Goal: Transaction & Acquisition: Book appointment/travel/reservation

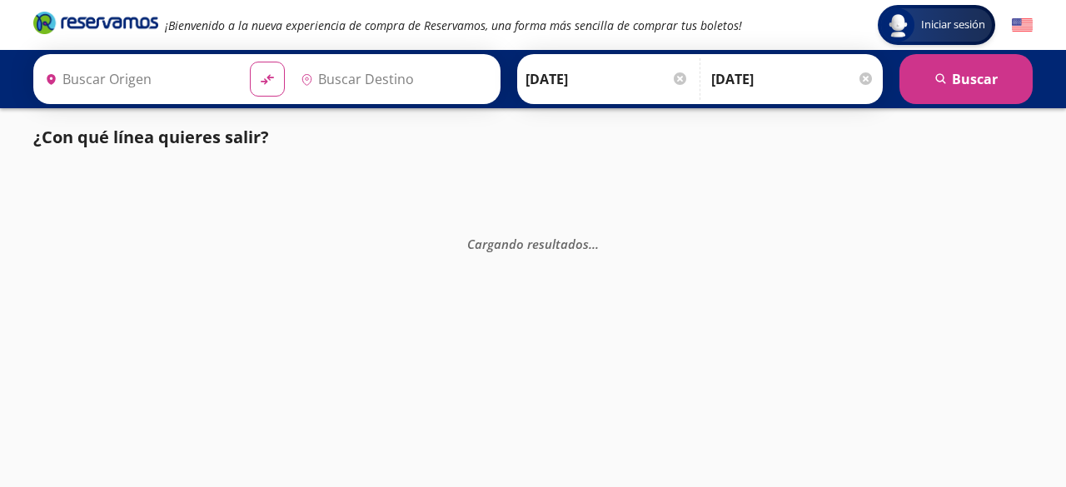
type input "[GEOGRAPHIC_DATA], [GEOGRAPHIC_DATA]"
type input "Santiago de Querétaro, [GEOGRAPHIC_DATA]"
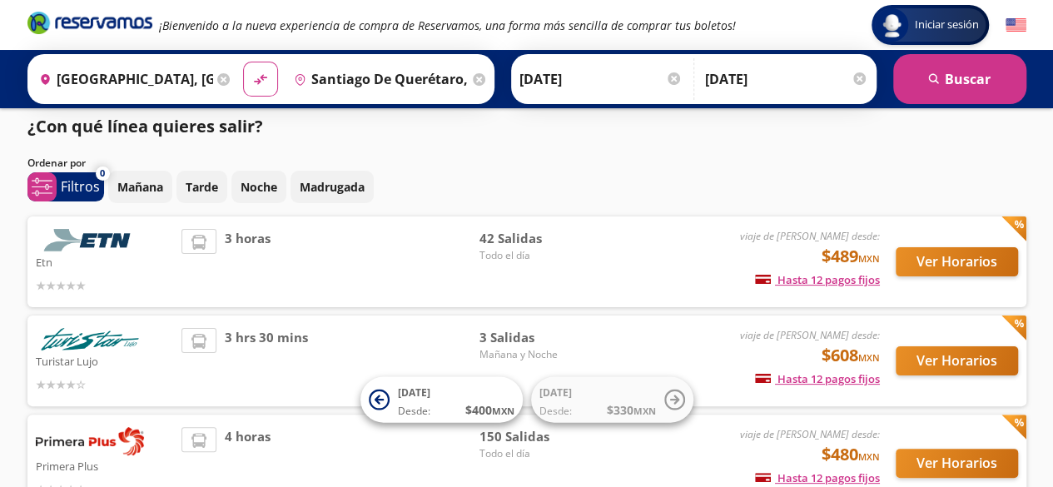
scroll to position [10, 0]
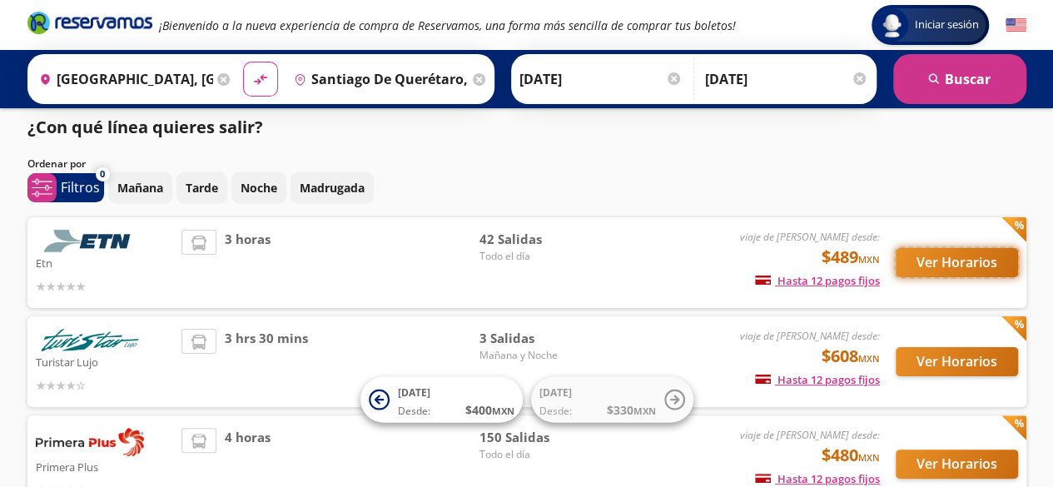
click at [943, 267] on button "Ver Horarios" at bounding box center [957, 262] width 122 height 29
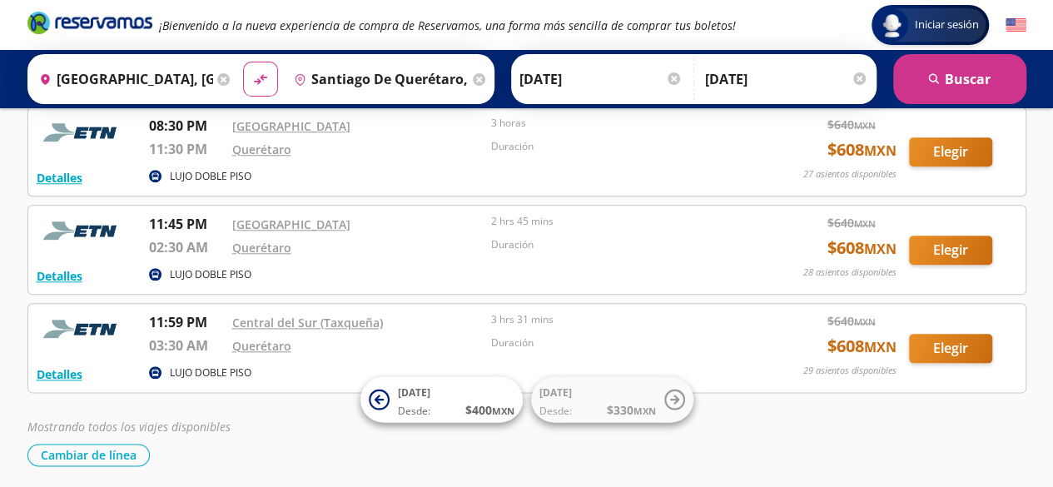
scroll to position [3994, 0]
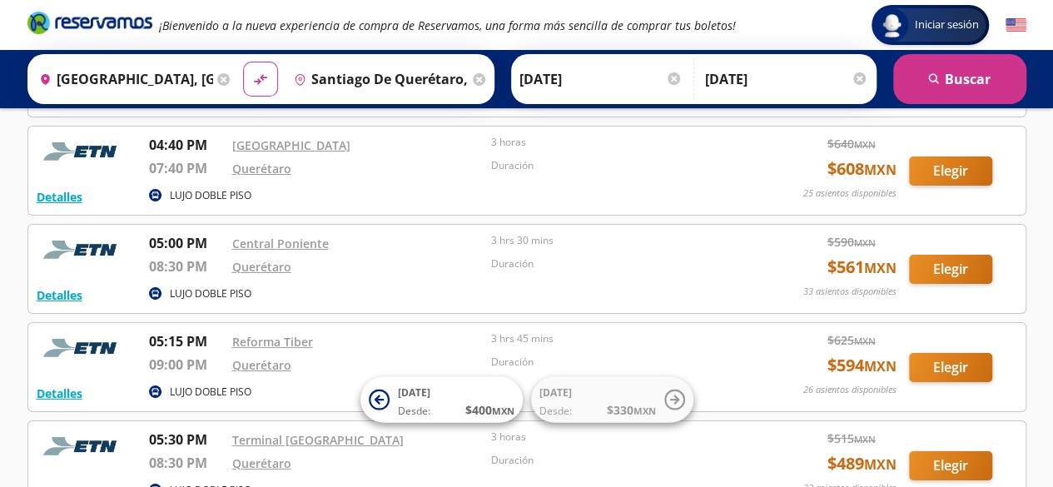
scroll to position [2953, 0]
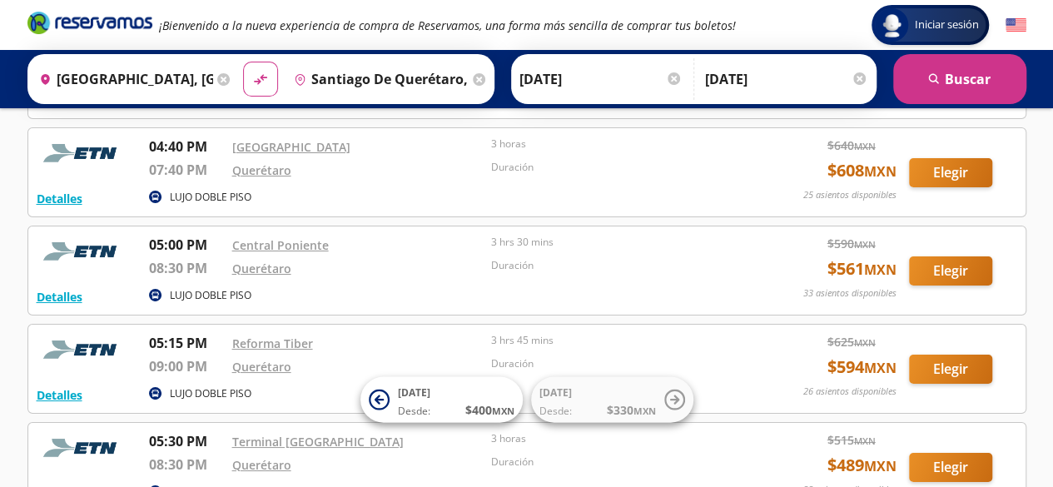
click at [717, 356] on div "Duración" at bounding box center [616, 369] width 251 height 26
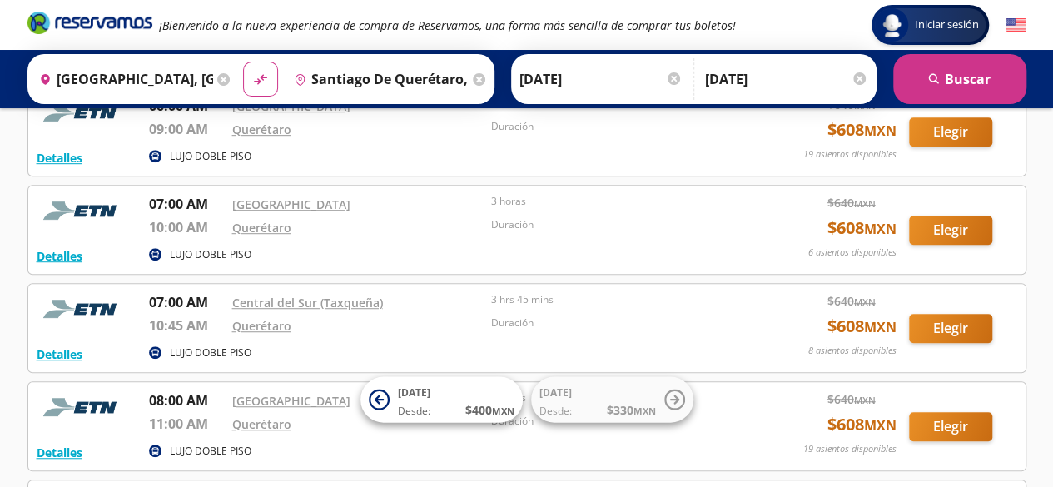
scroll to position [406, 0]
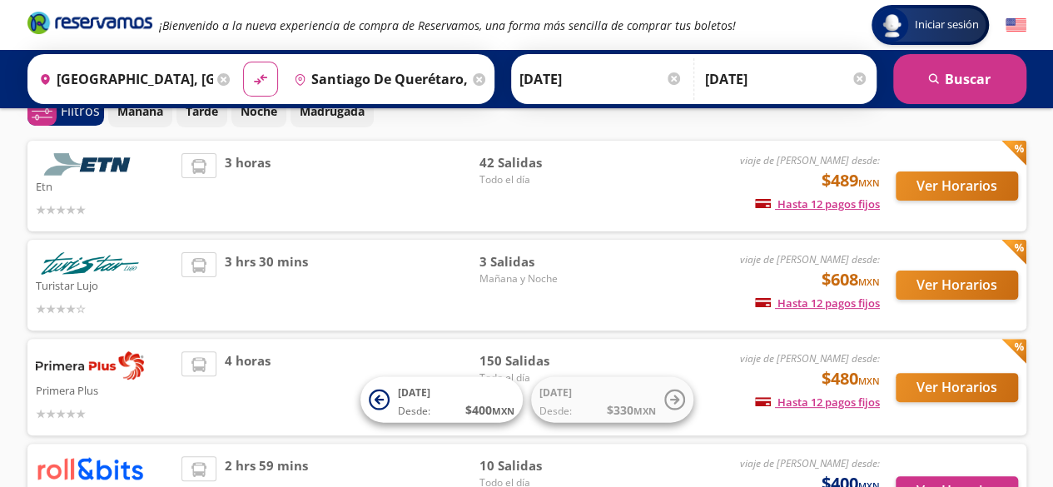
scroll to position [87, 0]
click at [930, 283] on button "Ver Horarios" at bounding box center [957, 285] width 122 height 29
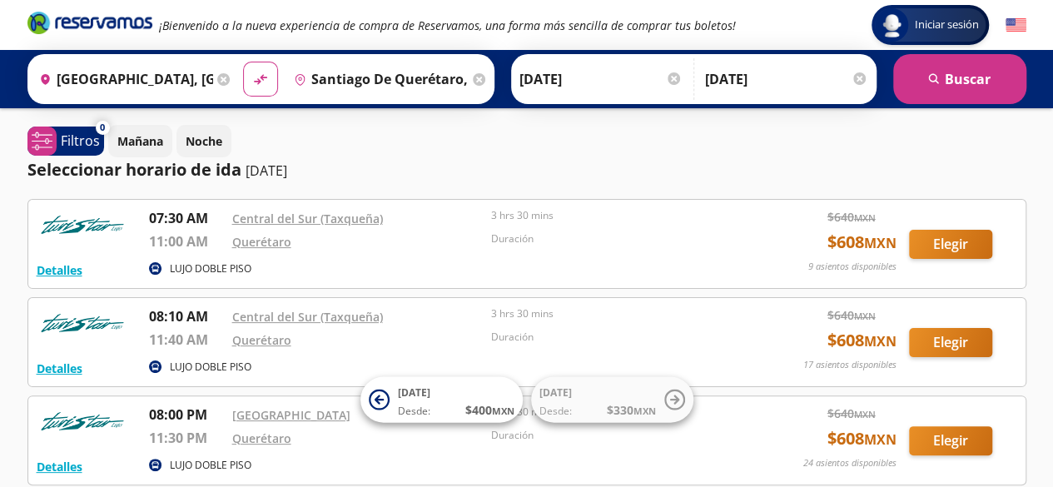
click at [516, 276] on div "LUJO DOBLE PISO" at bounding box center [446, 270] width 594 height 20
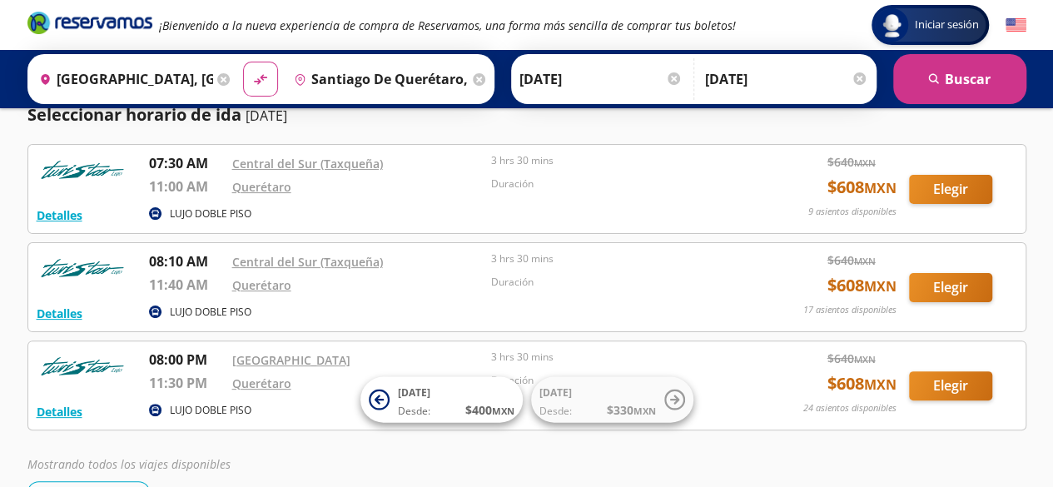
scroll to position [57, 0]
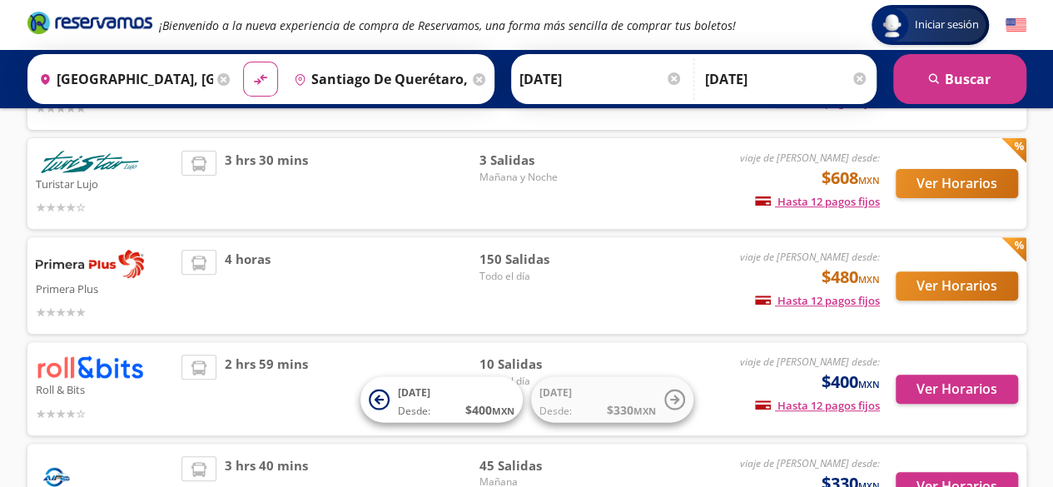
scroll to position [192, 0]
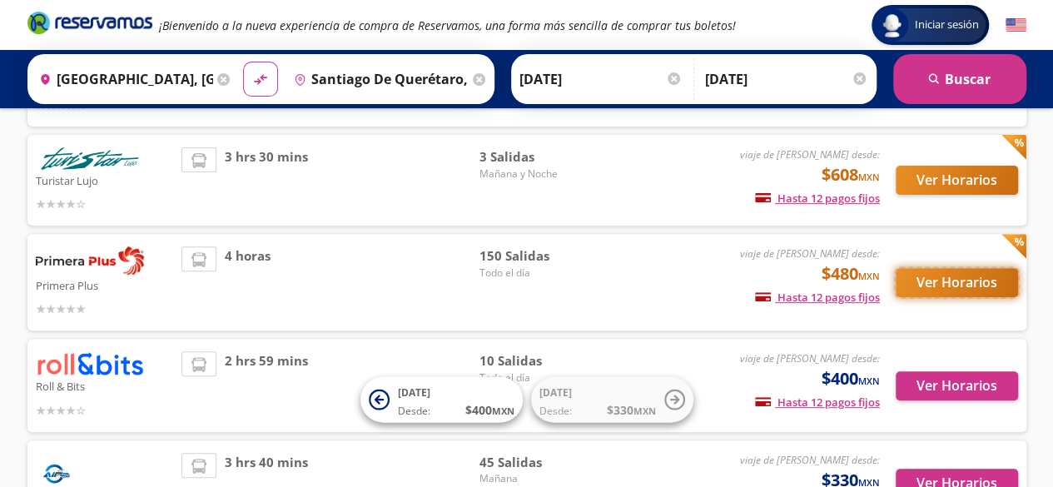
click at [935, 278] on button "Ver Horarios" at bounding box center [957, 282] width 122 height 29
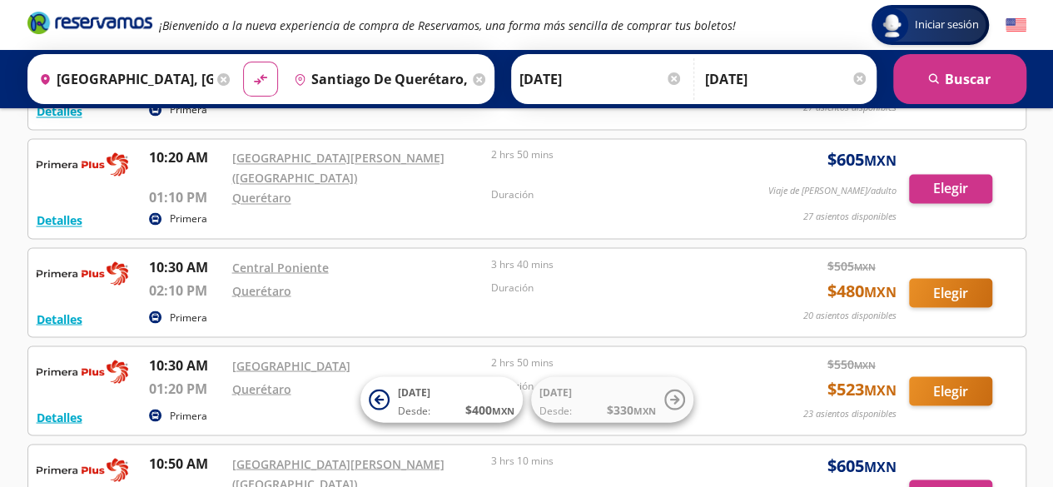
scroll to position [4486, 0]
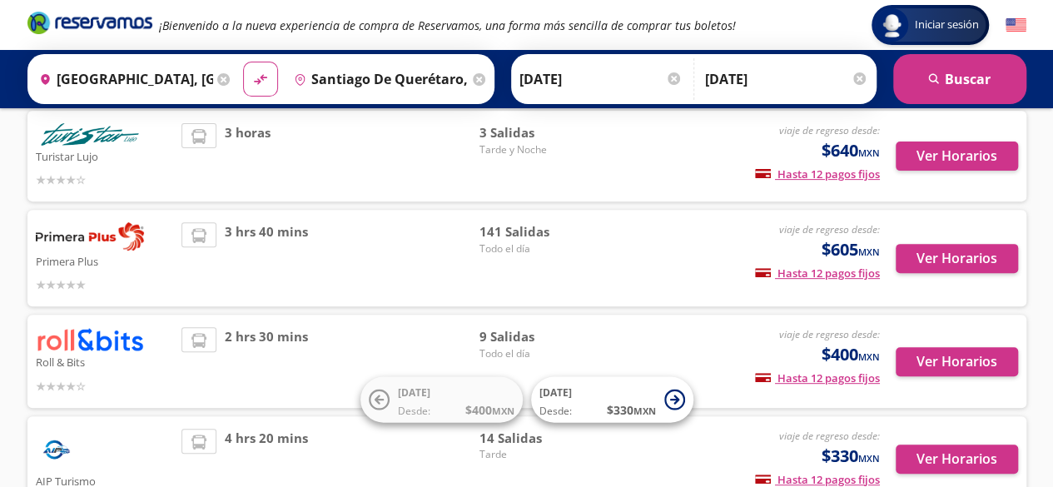
scroll to position [214, 0]
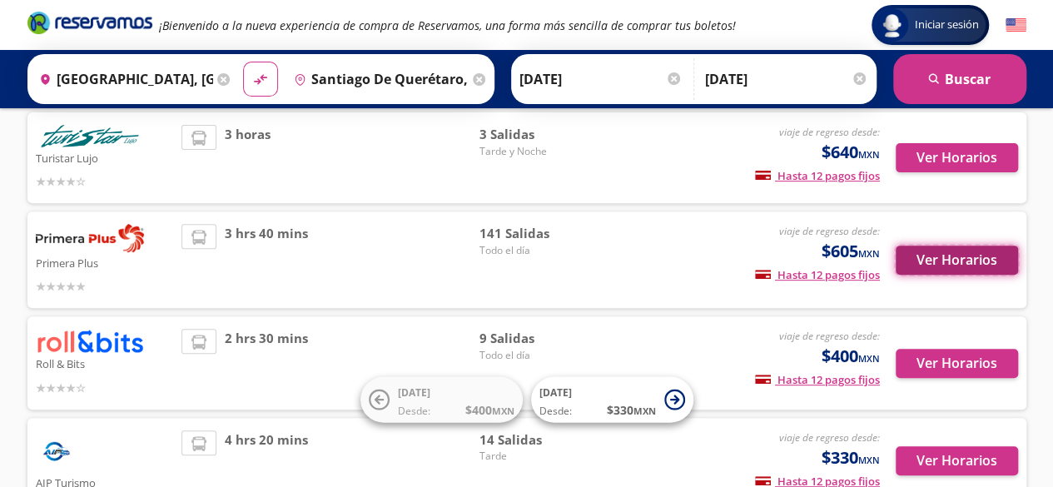
click at [933, 246] on button "Ver Horarios" at bounding box center [957, 260] width 122 height 29
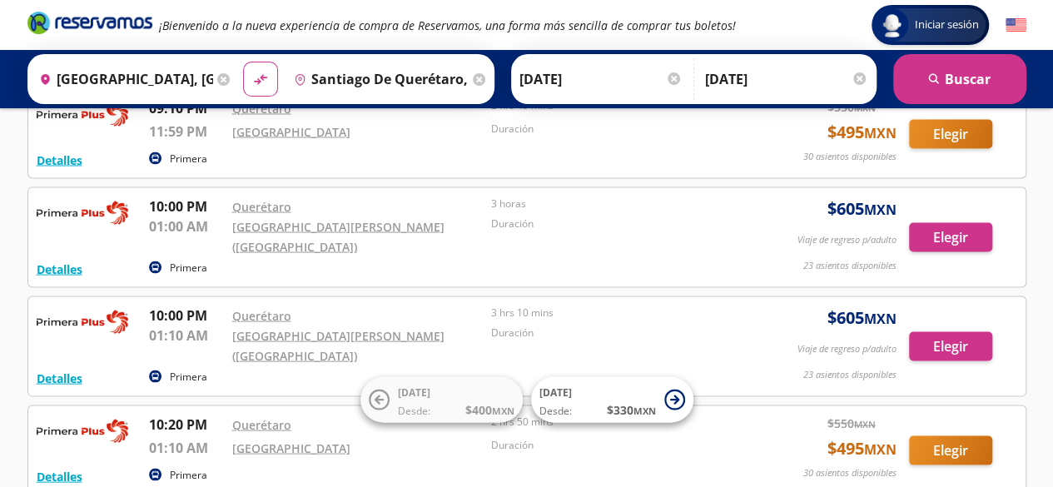
scroll to position [4737, 0]
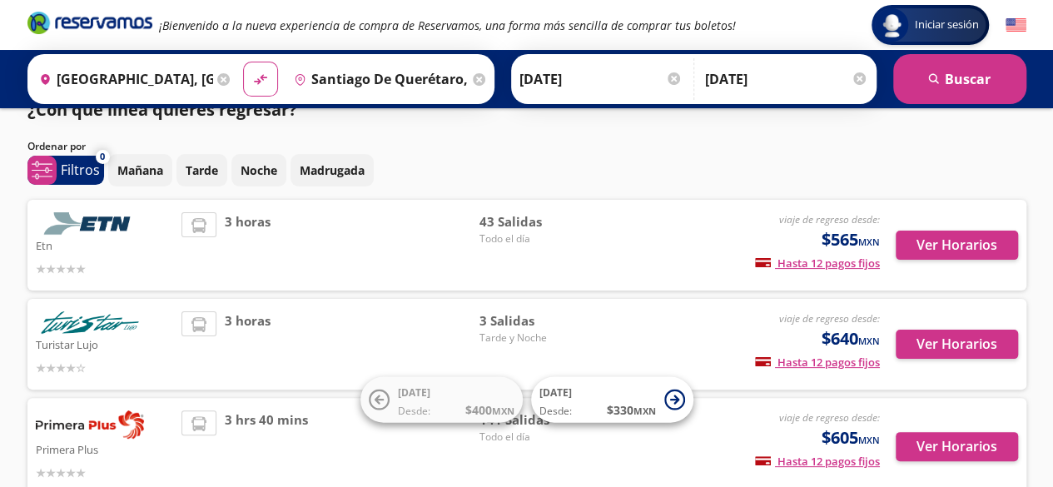
scroll to position [26, 0]
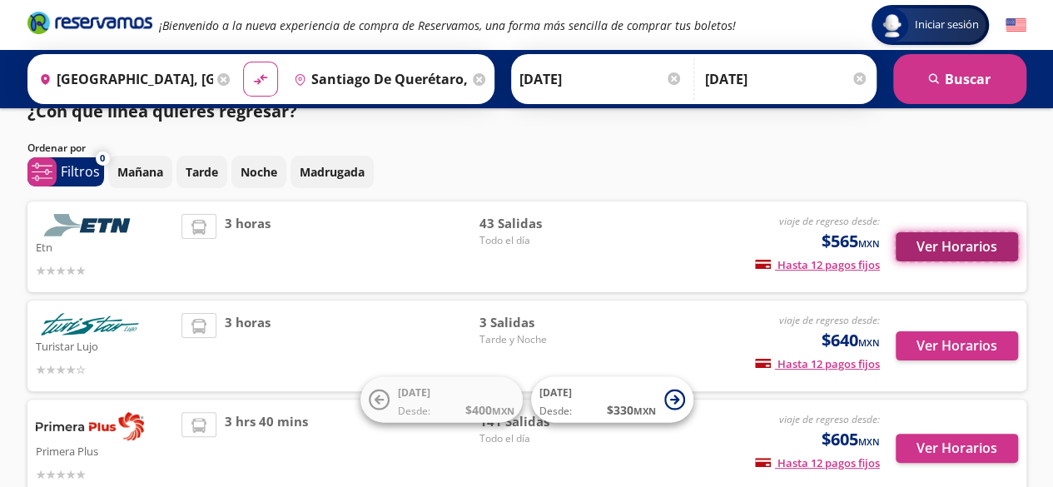
click at [935, 251] on button "Ver Horarios" at bounding box center [957, 246] width 122 height 29
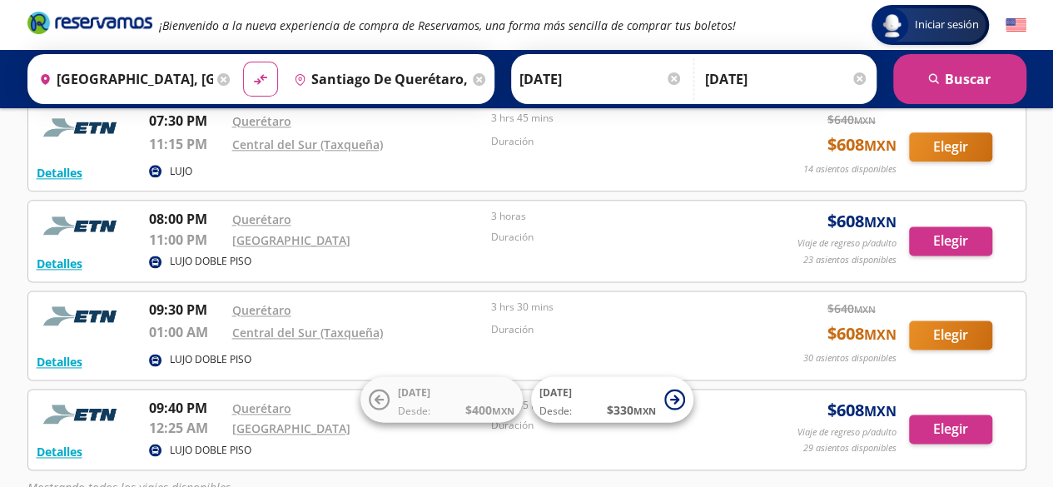
scroll to position [1085, 0]
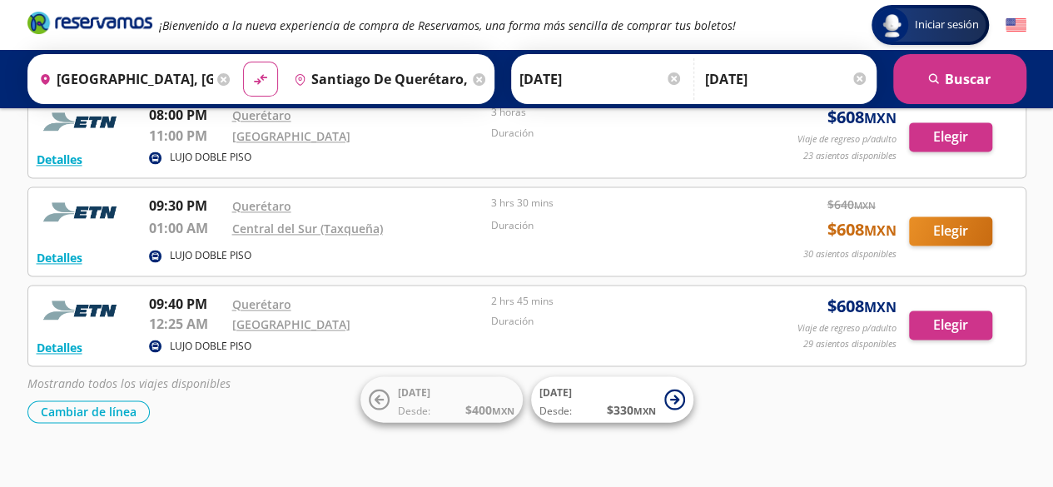
click at [513, 314] on p "Duración" at bounding box center [616, 321] width 251 height 15
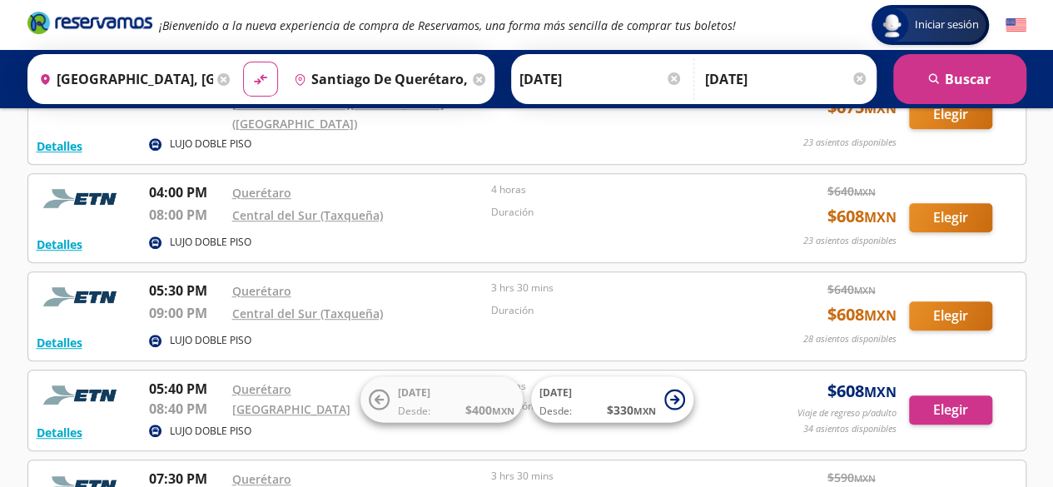
scroll to position [431, 0]
